Goal: Task Accomplishment & Management: Manage account settings

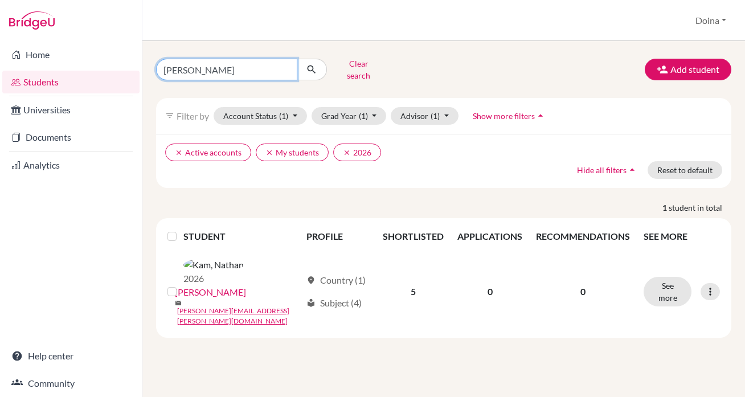
click at [181, 64] on input "nathan" at bounding box center [226, 70] width 141 height 22
type input "christopher"
click button "submit" at bounding box center [312, 70] width 30 height 22
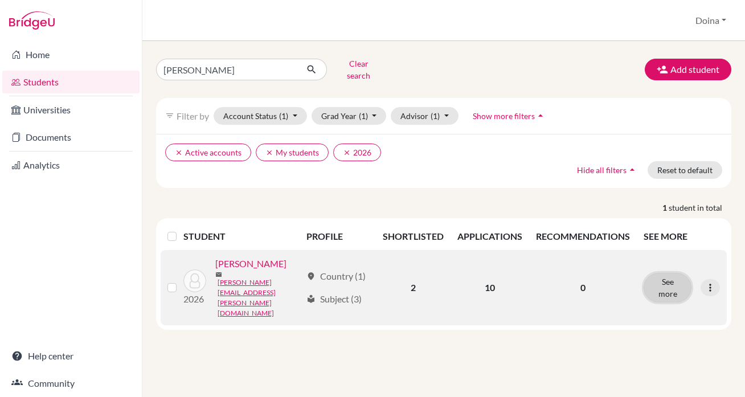
click at [658, 273] on button "See more" at bounding box center [668, 288] width 48 height 30
click at [249, 258] on link "[PERSON_NAME]" at bounding box center [250, 264] width 71 height 14
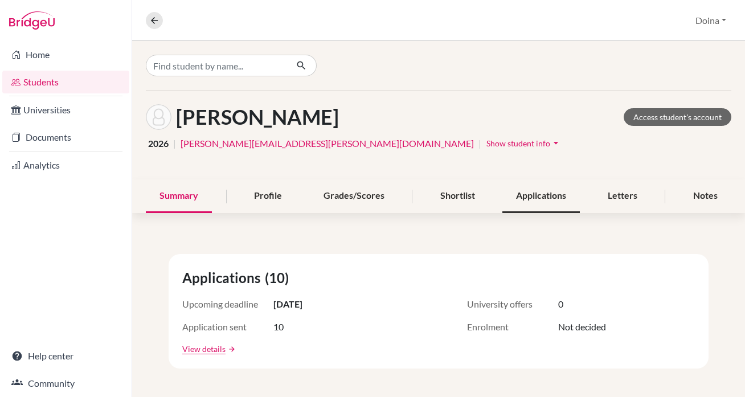
click at [535, 195] on div "Applications" at bounding box center [541, 196] width 77 height 34
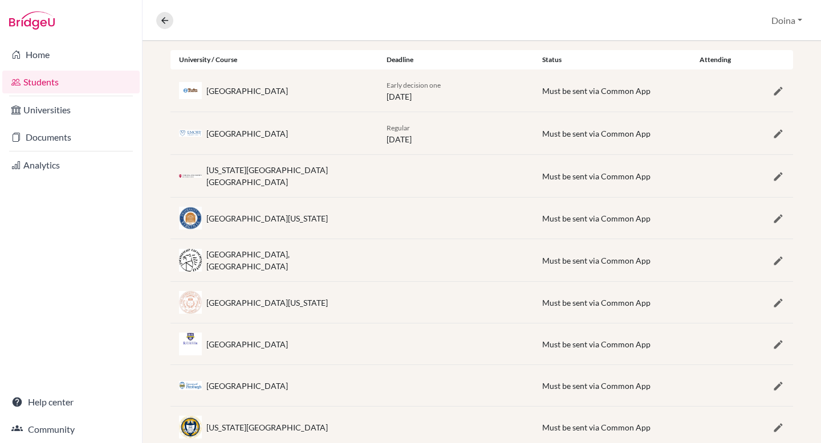
scroll to position [252, 0]
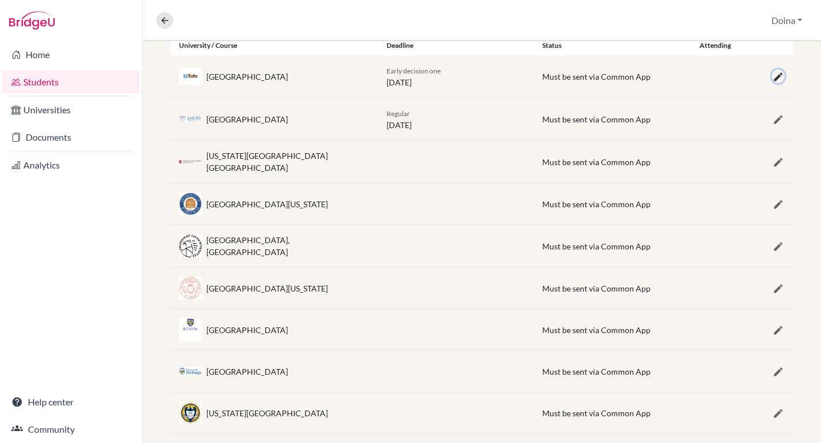
click at [745, 76] on icon "button" at bounding box center [777, 76] width 11 height 11
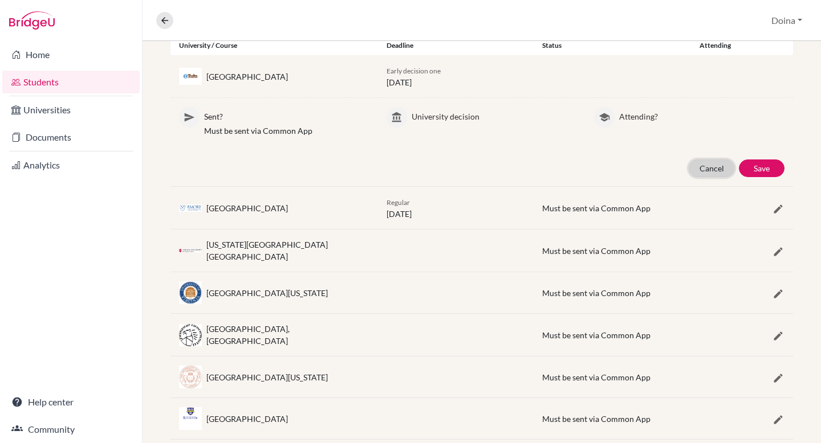
click at [710, 168] on button "Cancel" at bounding box center [711, 169] width 46 height 18
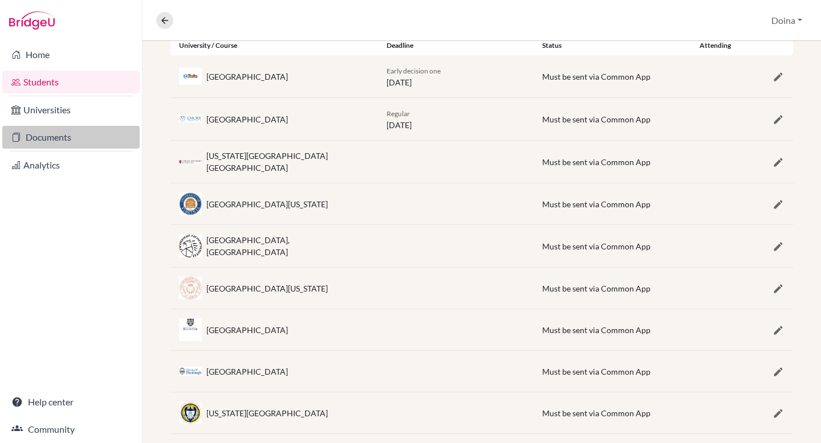
click at [58, 140] on link "Documents" at bounding box center [70, 137] width 137 height 23
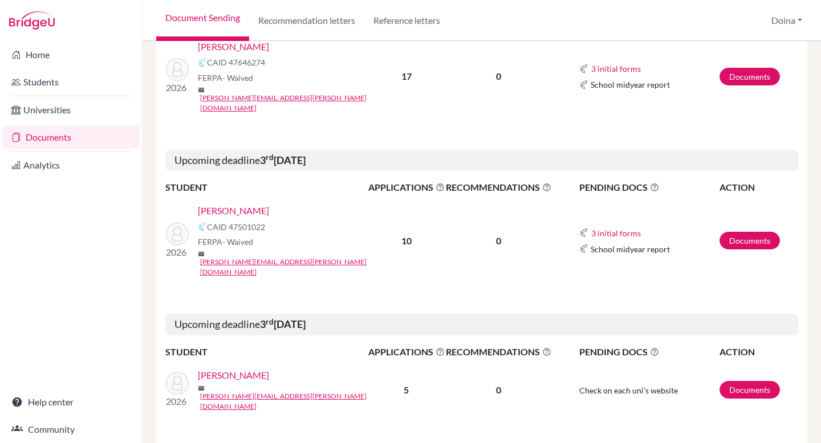
scroll to position [572, 0]
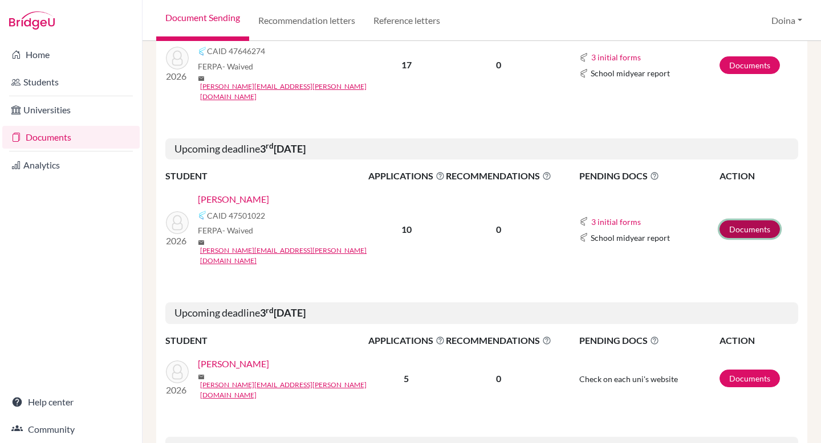
click at [742, 221] on link "Documents" at bounding box center [749, 230] width 60 height 18
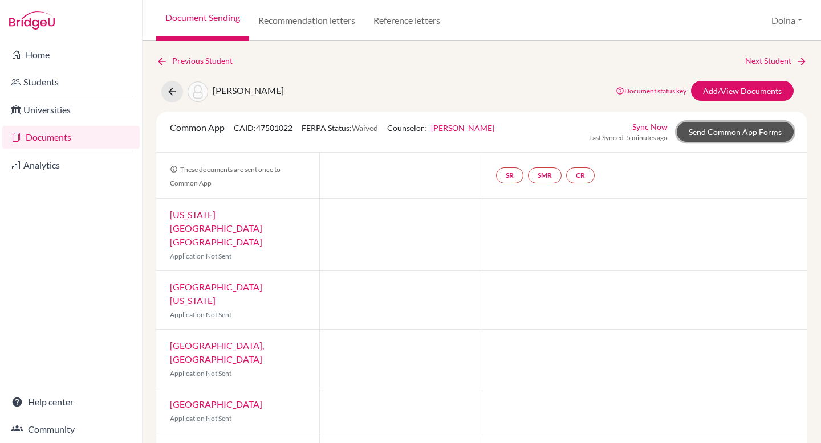
click at [711, 131] on link "Send Common App Forms" at bounding box center [734, 132] width 117 height 20
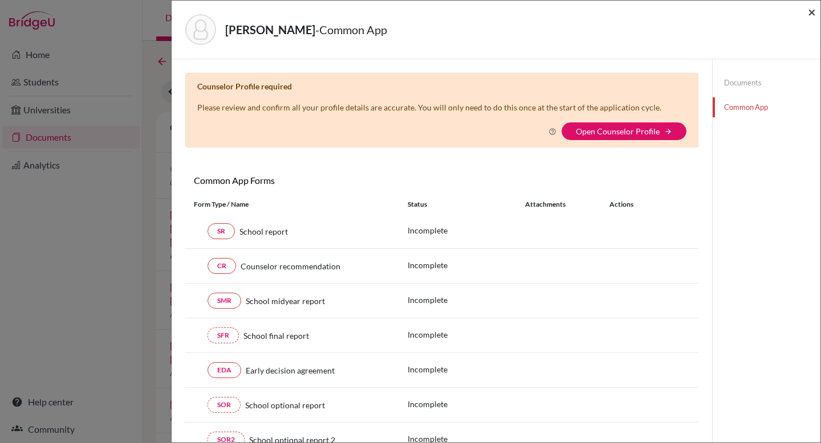
click at [813, 10] on span "×" at bounding box center [811, 11] width 8 height 17
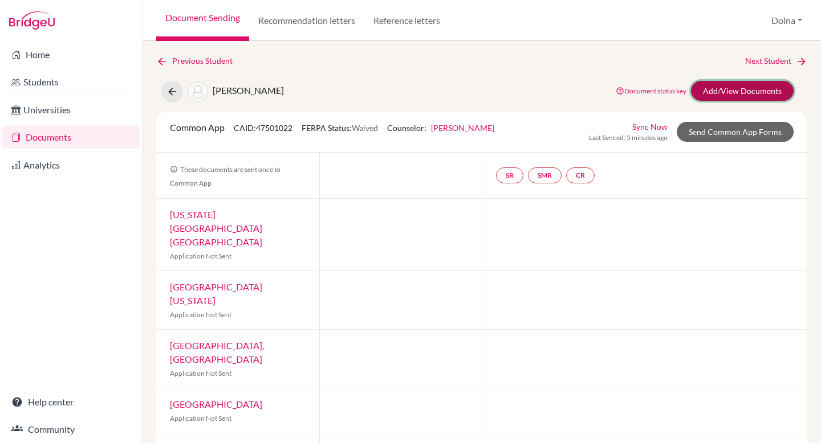
click at [727, 95] on link "Add/View Documents" at bounding box center [742, 91] width 103 height 20
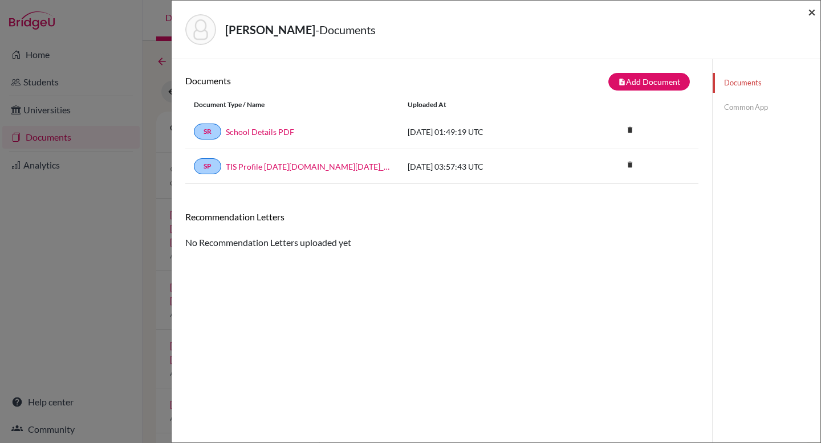
click at [811, 9] on span "×" at bounding box center [811, 11] width 8 height 17
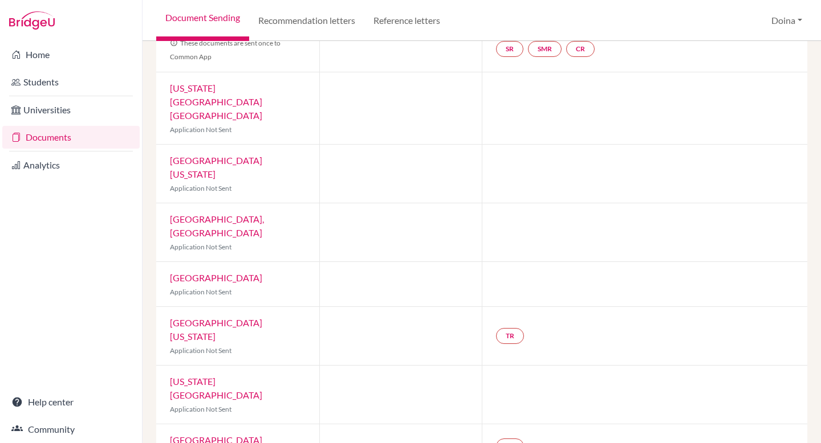
scroll to position [232, 0]
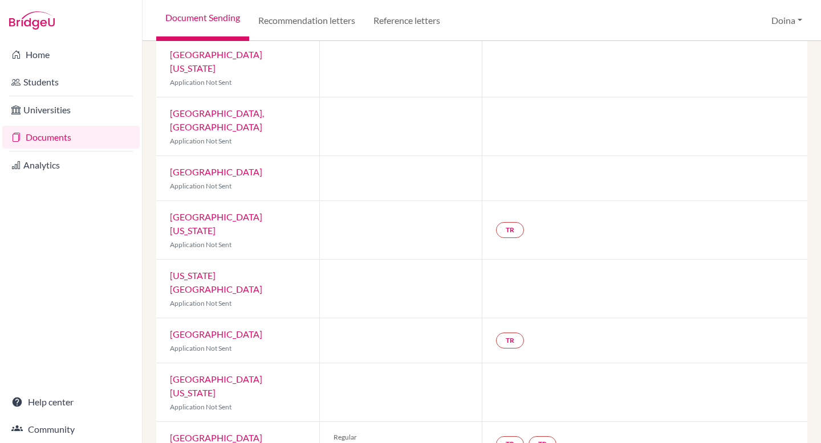
click at [196, 18] on link "Document Sending" at bounding box center [202, 20] width 93 height 41
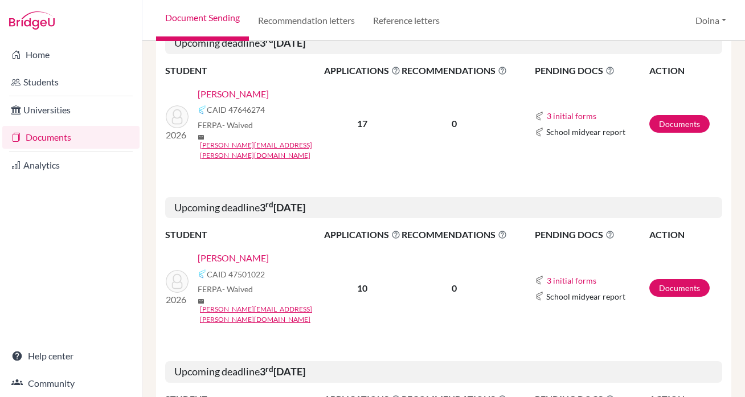
scroll to position [528, 0]
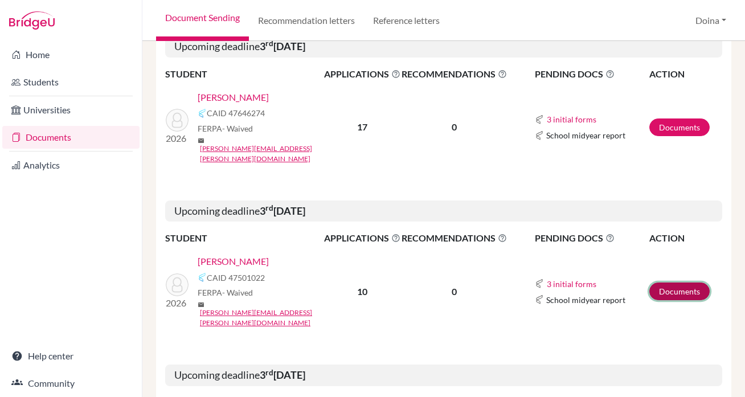
click at [670, 283] on link "Documents" at bounding box center [680, 292] width 60 height 18
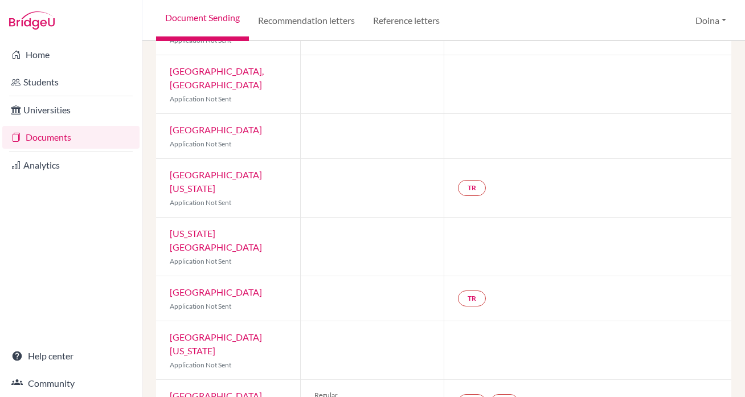
scroll to position [306, 0]
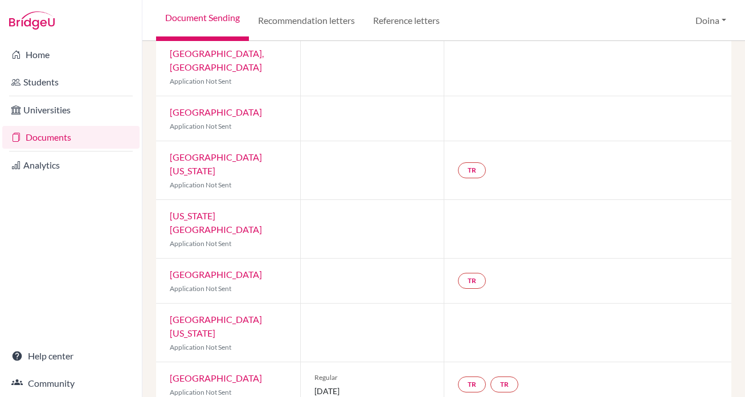
click at [476, 304] on div at bounding box center [588, 333] width 288 height 58
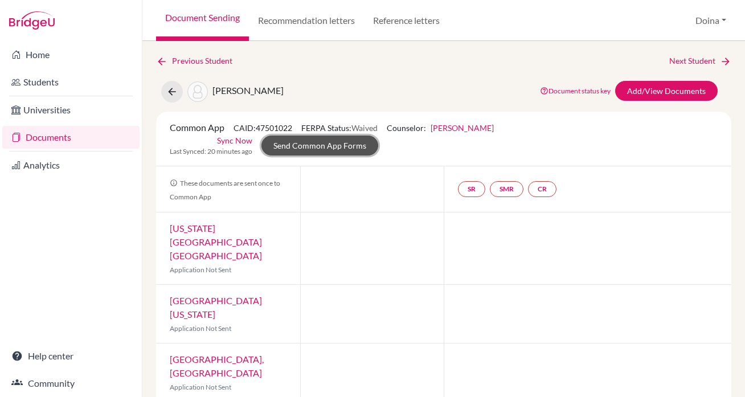
click at [378, 136] on link "Send Common App Forms" at bounding box center [320, 146] width 117 height 20
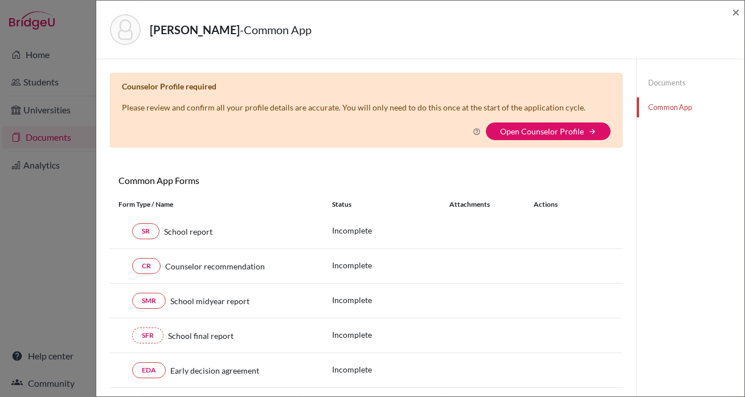
click at [662, 105] on link "Common App" at bounding box center [691, 107] width 108 height 20
click at [735, 11] on span "×" at bounding box center [736, 11] width 8 height 17
